Goal: Navigation & Orientation: Go to known website

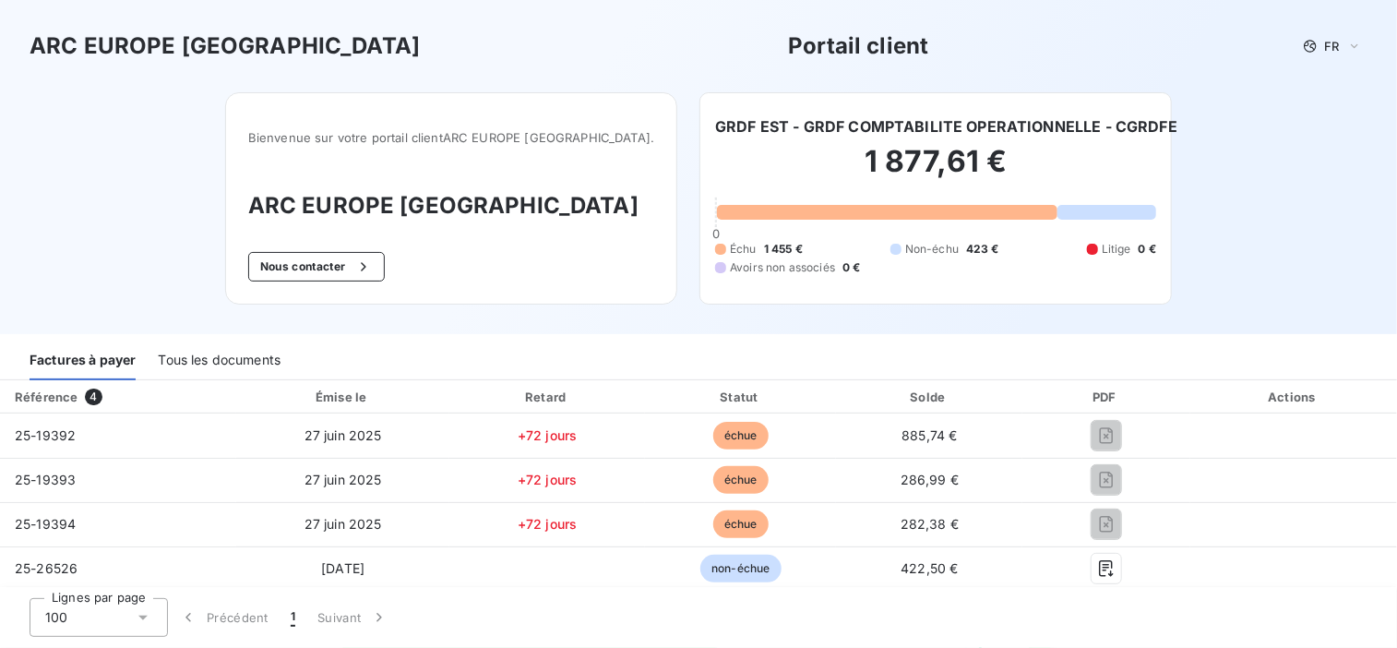
click at [61, 310] on div "ARC [GEOGRAPHIC_DATA] [GEOGRAPHIC_DATA] Portail client FR Bienvenue sur votre p…" at bounding box center [698, 167] width 1397 height 334
